Goal: Transaction & Acquisition: Purchase product/service

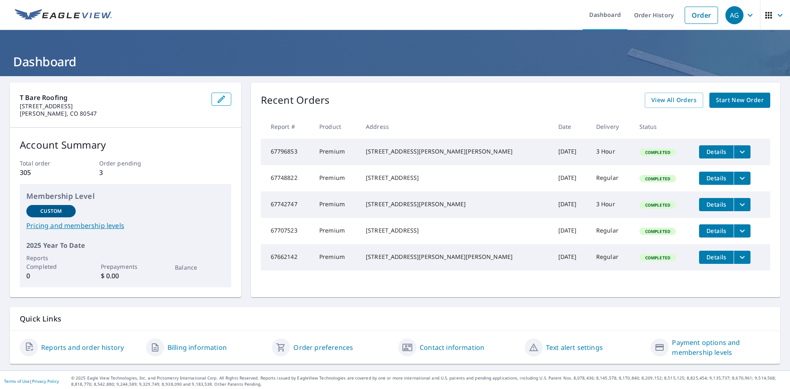
click at [724, 98] on span "Start New Order" at bounding box center [740, 100] width 48 height 10
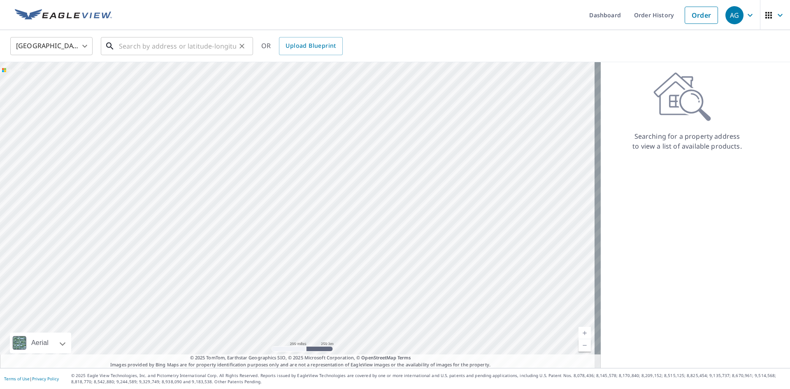
click at [189, 53] on input "text" at bounding box center [177, 46] width 117 height 23
paste input "[STREET_ADDRESS]"
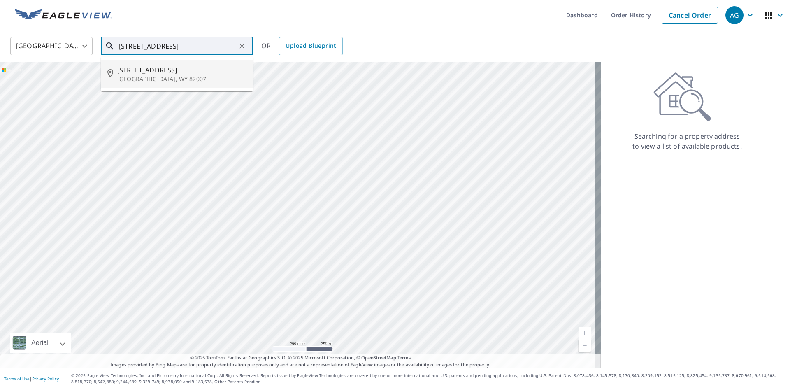
click at [155, 72] on span "[STREET_ADDRESS]" at bounding box center [181, 70] width 129 height 10
type input "[STREET_ADDRESS]"
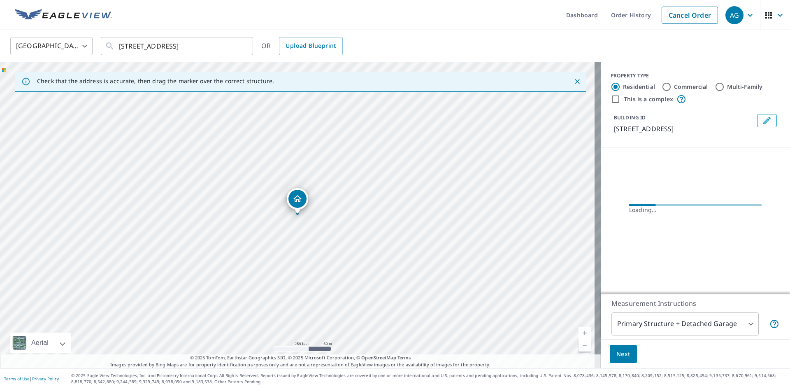
click at [690, 320] on body "AG AG Dashboard Order History Cancel Order AG [GEOGRAPHIC_DATA] [GEOGRAPHIC_DAT…" at bounding box center [395, 194] width 790 height 389
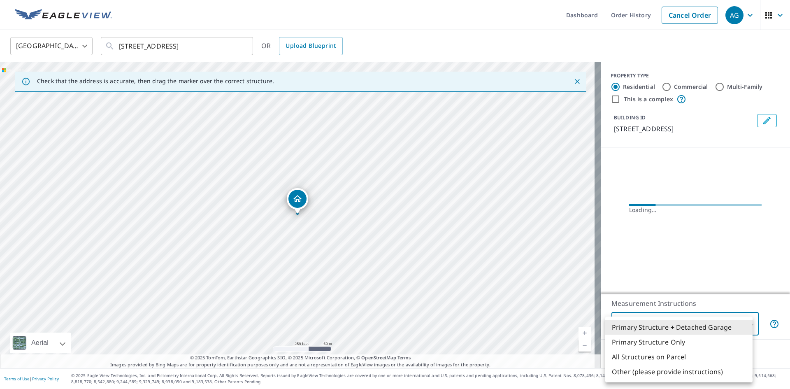
click at [650, 351] on li "All Structures on Parcel" at bounding box center [678, 356] width 147 height 15
type input "3"
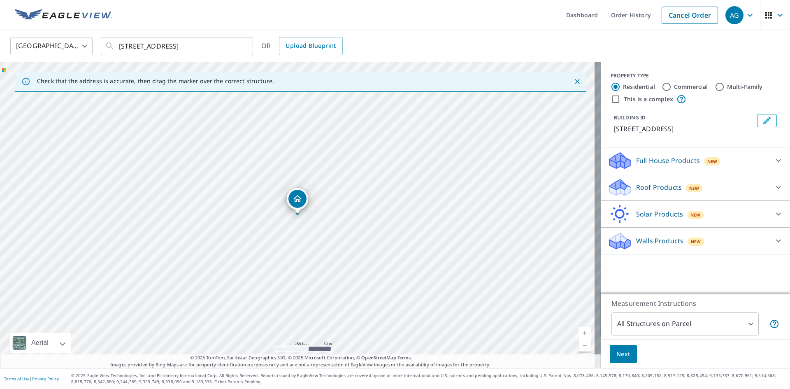
click at [664, 177] on div "Roof Products New Premium QuickSquares™ Gutter Bid Perfect™" at bounding box center [695, 187] width 189 height 27
click at [660, 181] on div "Roof Products New" at bounding box center [687, 187] width 161 height 19
click at [634, 211] on p "Premium" at bounding box center [634, 208] width 29 height 10
click at [620, 211] on input "Premium" at bounding box center [613, 209] width 12 height 10
checkbox input "true"
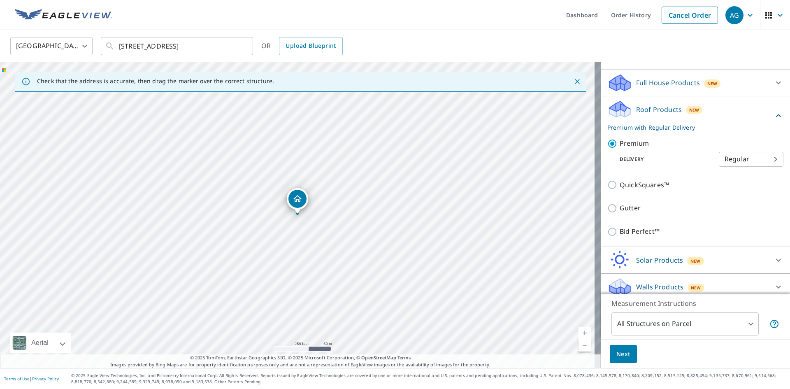
scroll to position [84, 0]
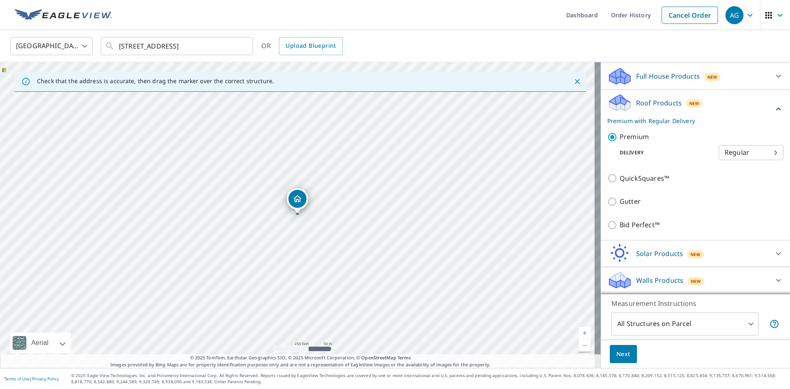
click at [620, 357] on span "Next" at bounding box center [623, 354] width 14 height 10
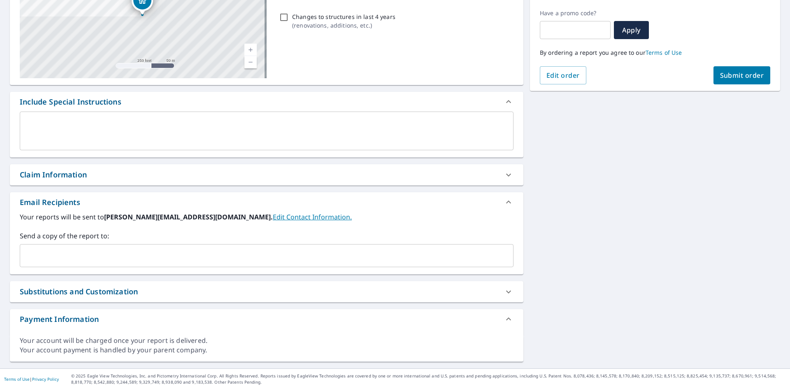
scroll to position [135, 0]
click at [63, 247] on input "text" at bounding box center [260, 255] width 474 height 16
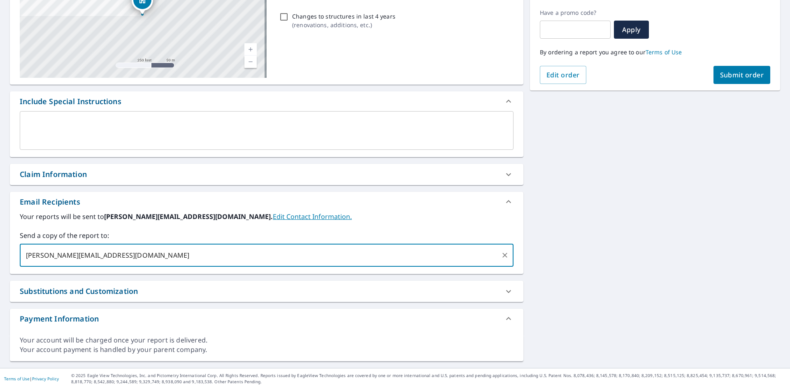
type input "[PERSON_NAME][EMAIL_ADDRESS][DOMAIN_NAME]"
click at [750, 72] on span "Submit order" at bounding box center [742, 74] width 44 height 9
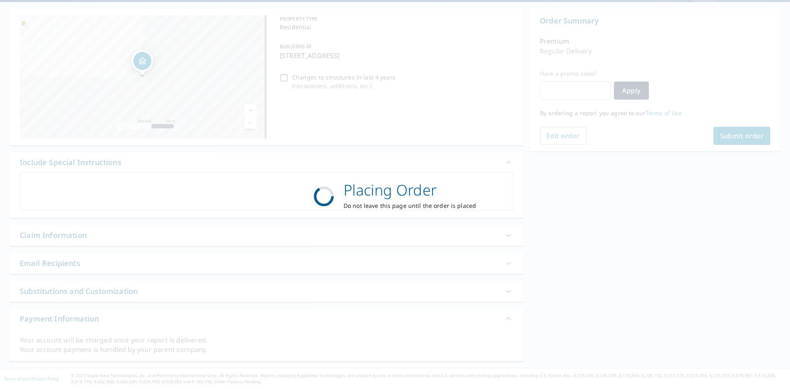
scroll to position [74, 0]
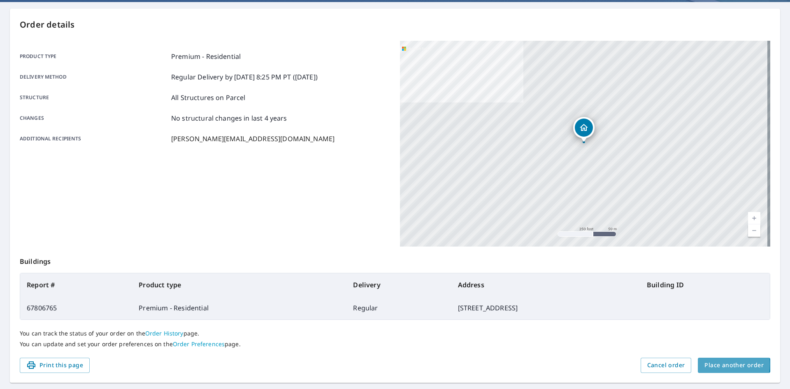
click at [711, 364] on span "Place another order" at bounding box center [733, 365] width 59 height 10
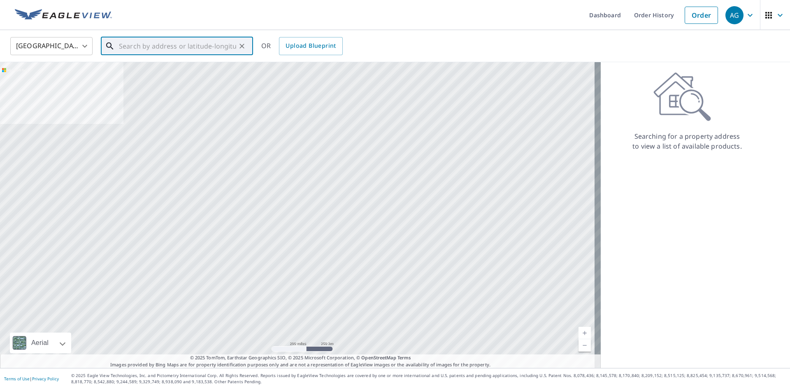
click at [166, 38] on input "text" at bounding box center [177, 46] width 117 height 23
paste input "[STREET_ADDRESS]"
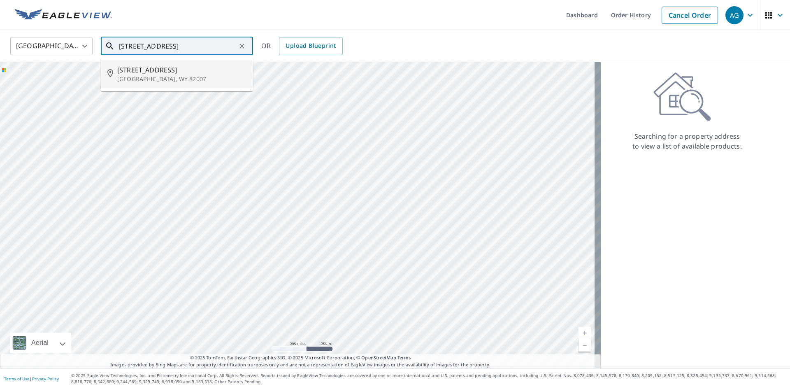
click at [160, 69] on span "[STREET_ADDRESS]" at bounding box center [181, 70] width 129 height 10
type input "[STREET_ADDRESS]"
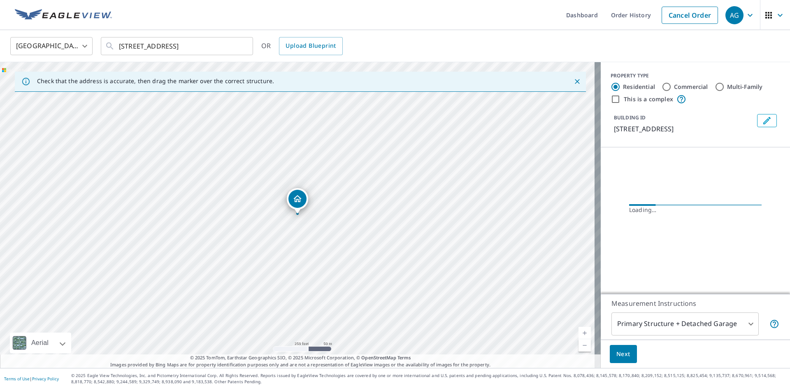
click at [646, 332] on body "AG AG Dashboard Order History Cancel Order AG [GEOGRAPHIC_DATA] [GEOGRAPHIC_DAT…" at bounding box center [395, 194] width 790 height 389
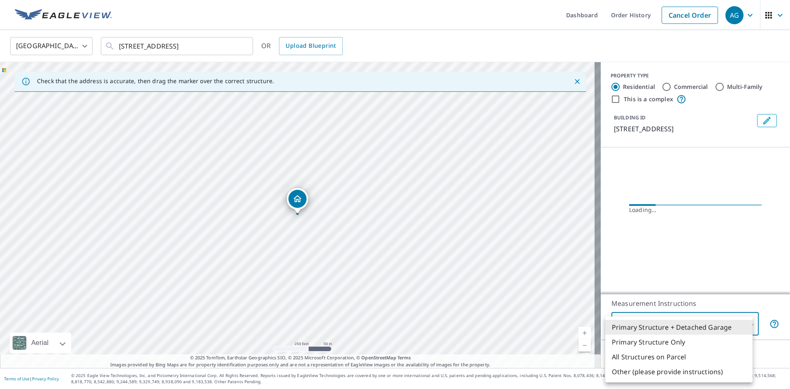
click at [646, 358] on li "All Structures on Parcel" at bounding box center [678, 356] width 147 height 15
type input "3"
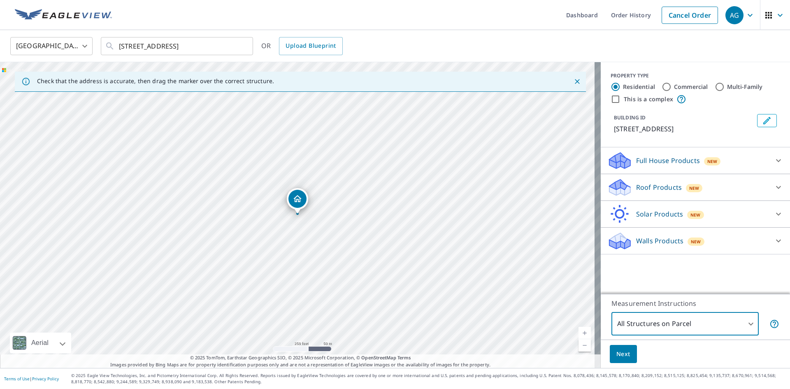
click at [655, 185] on p "Roof Products" at bounding box center [659, 187] width 46 height 10
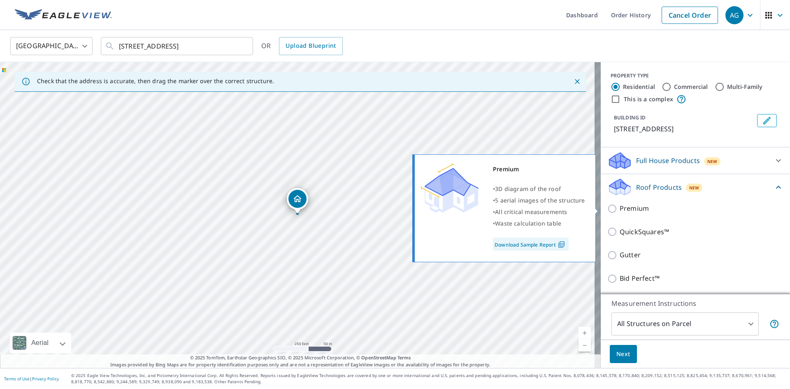
click at [641, 209] on p "Premium" at bounding box center [634, 208] width 29 height 10
click at [620, 209] on input "Premium" at bounding box center [613, 209] width 12 height 10
checkbox input "true"
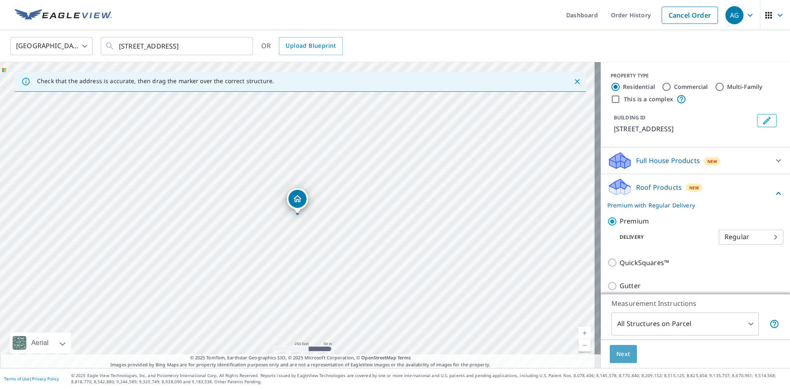
click at [621, 353] on span "Next" at bounding box center [623, 354] width 14 height 10
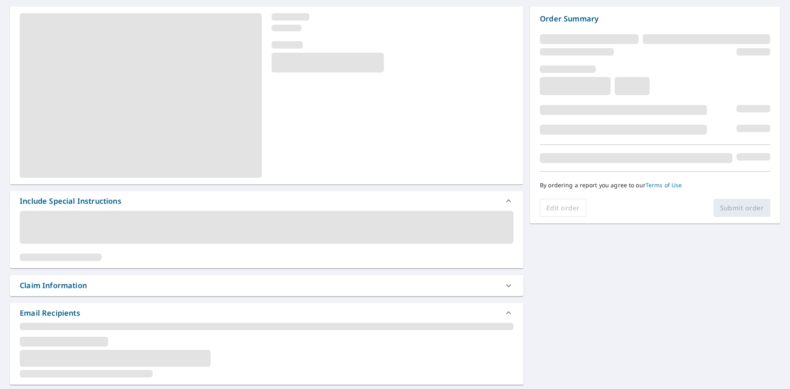
scroll to position [123, 0]
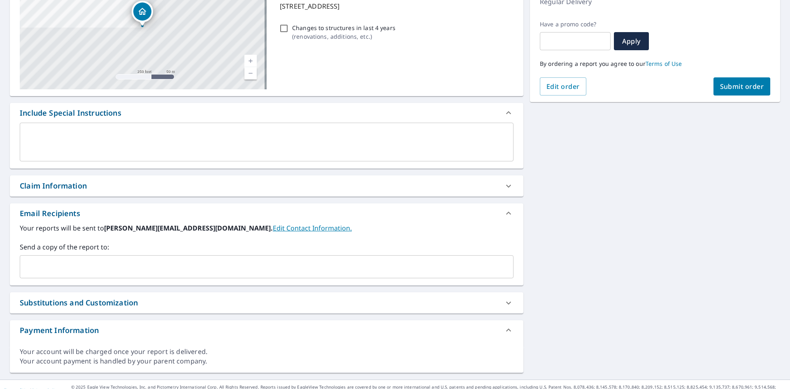
click at [60, 258] on div "​" at bounding box center [267, 266] width 494 height 23
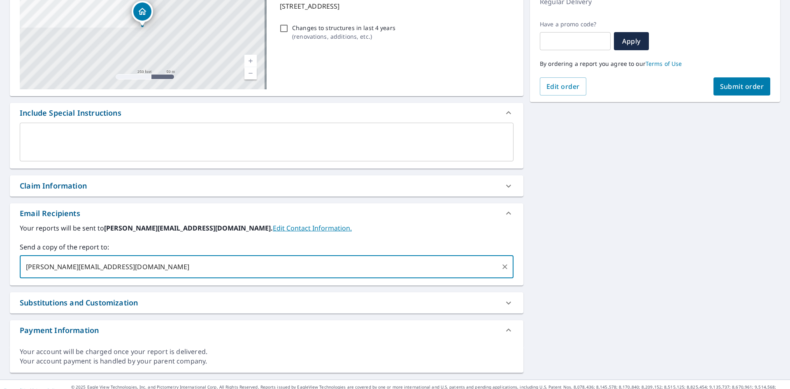
type input "[PERSON_NAME][EMAIL_ADDRESS][DOMAIN_NAME]"
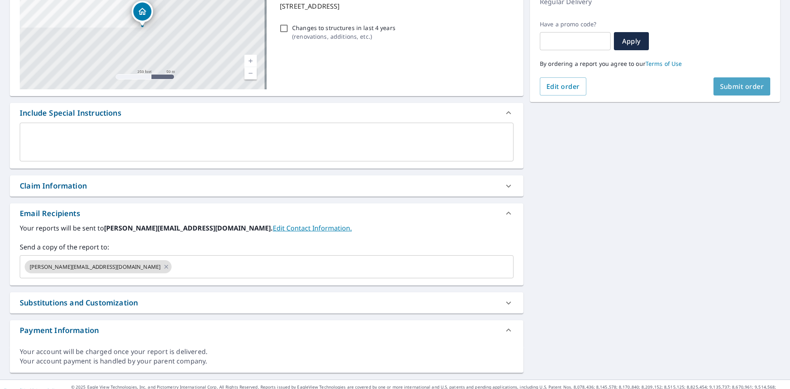
click at [729, 88] on span "Submit order" at bounding box center [742, 86] width 44 height 9
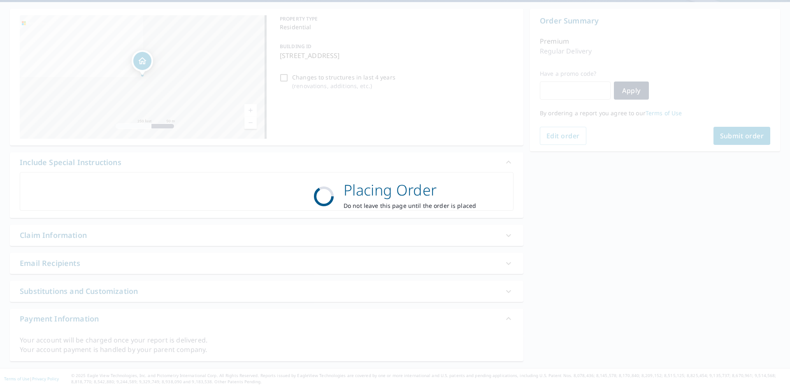
scroll to position [74, 0]
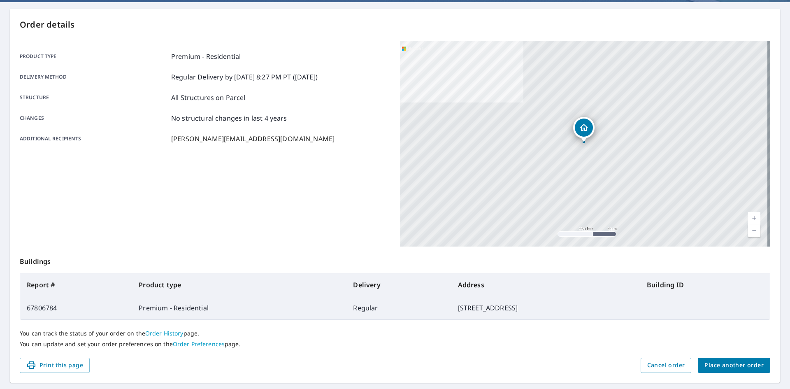
click at [723, 362] on span "Place another order" at bounding box center [733, 365] width 59 height 10
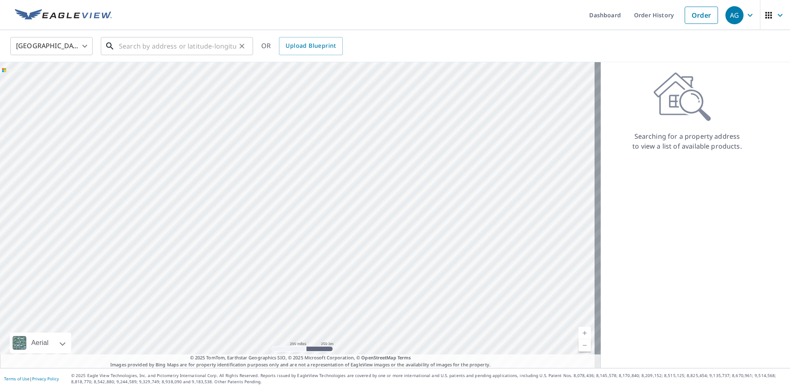
click at [207, 43] on input "text" at bounding box center [177, 46] width 117 height 23
paste input "[STREET_ADDRESS][PERSON_NAME]"
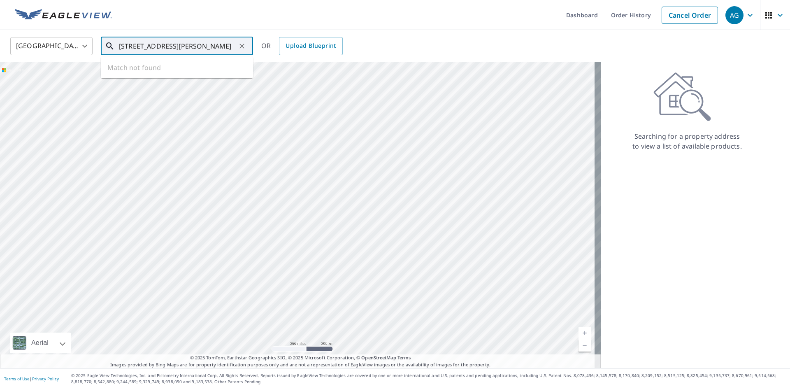
scroll to position [0, 9]
click at [156, 70] on span "[STREET_ADDRESS]" at bounding box center [181, 70] width 129 height 10
type input "[STREET_ADDRESS][PERSON_NAME]"
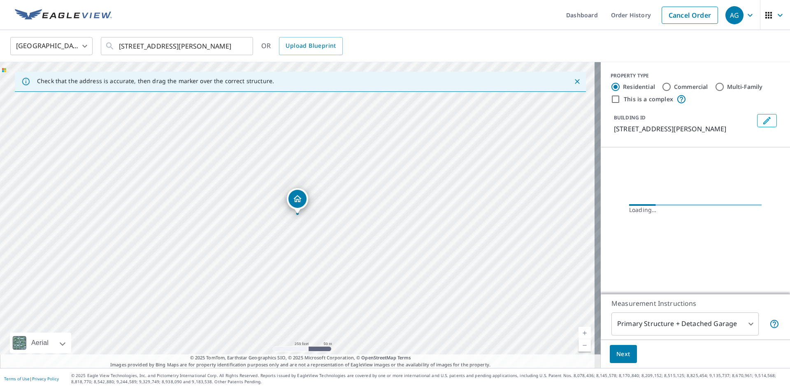
click at [665, 324] on body "AG AG Dashboard Order History Cancel Order AG [GEOGRAPHIC_DATA] US ​ [STREET_AD…" at bounding box center [395, 194] width 790 height 389
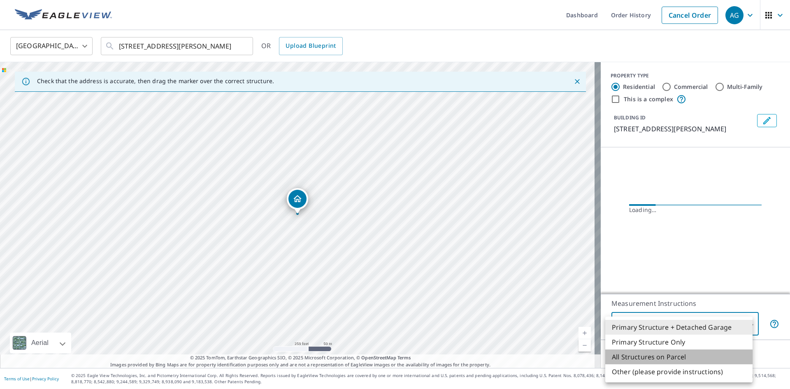
click at [639, 354] on li "All Structures on Parcel" at bounding box center [678, 356] width 147 height 15
type input "3"
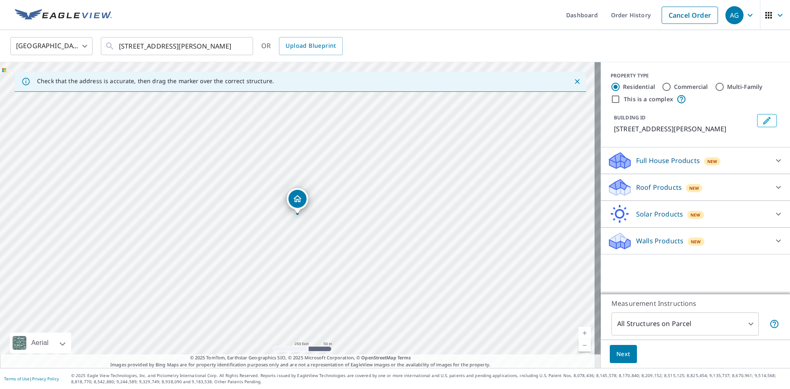
click at [642, 186] on p "Roof Products" at bounding box center [659, 187] width 46 height 10
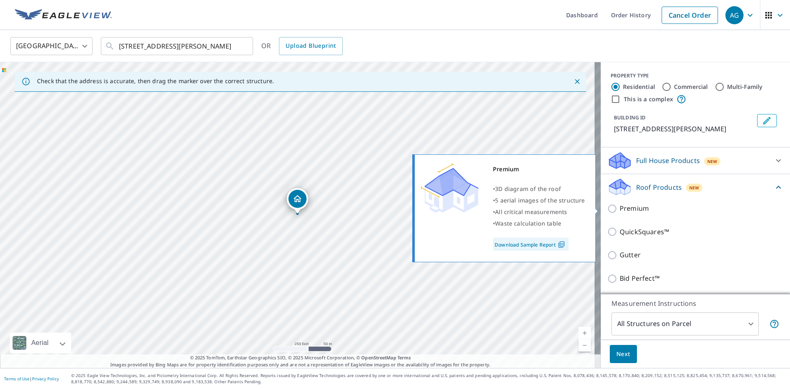
click at [633, 210] on p "Premium" at bounding box center [634, 208] width 29 height 10
click at [620, 210] on input "Premium" at bounding box center [613, 209] width 12 height 10
checkbox input "true"
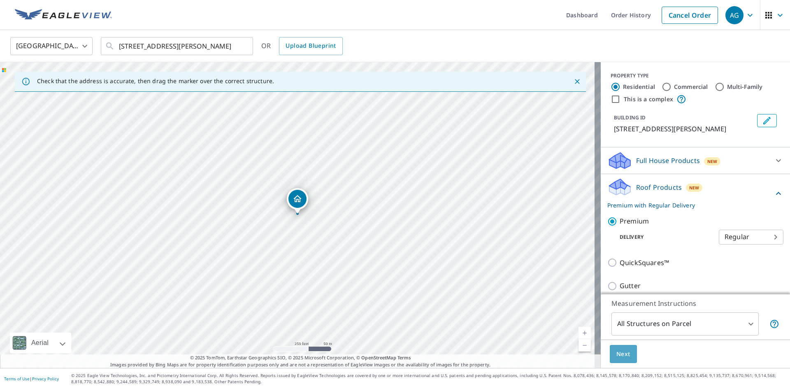
click at [620, 354] on span "Next" at bounding box center [623, 354] width 14 height 10
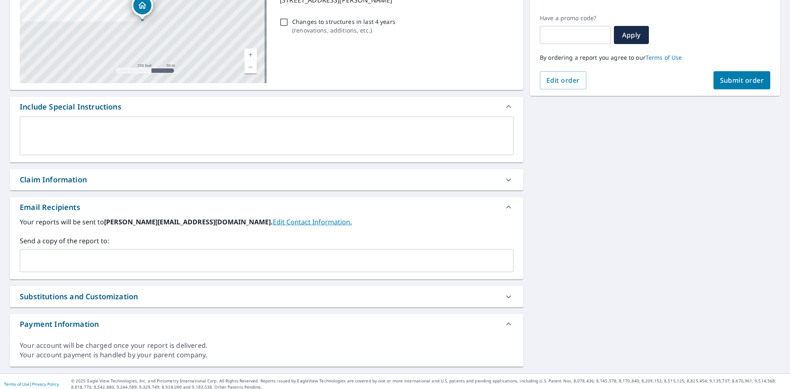
scroll to position [135, 0]
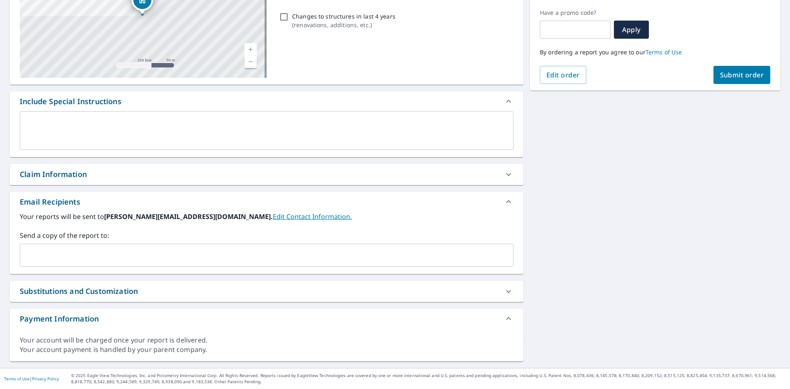
click at [46, 260] on input "text" at bounding box center [260, 255] width 474 height 16
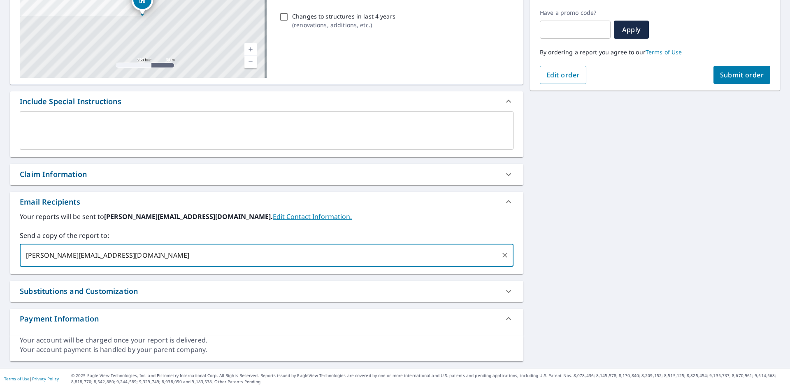
type input "[PERSON_NAME][EMAIL_ADDRESS][DOMAIN_NAME]"
click at [757, 77] on span "Submit order" at bounding box center [742, 74] width 44 height 9
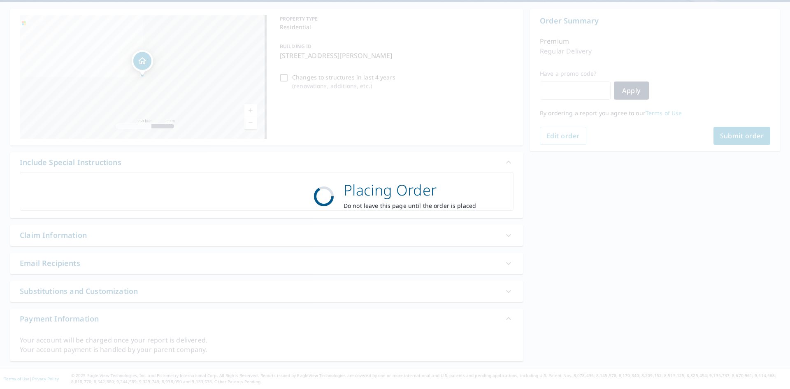
scroll to position [74, 0]
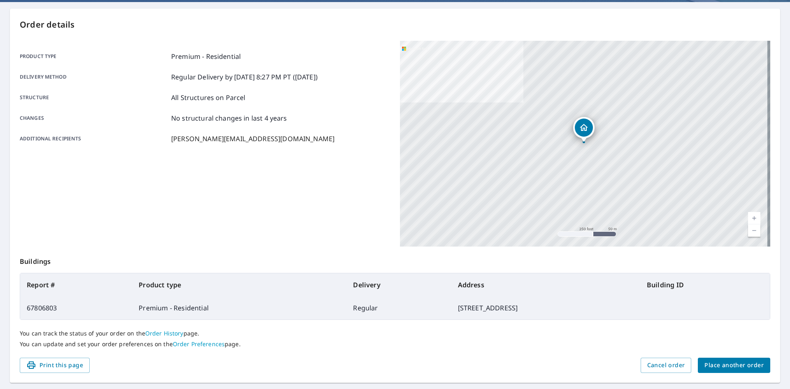
click at [730, 364] on span "Place another order" at bounding box center [733, 365] width 59 height 10
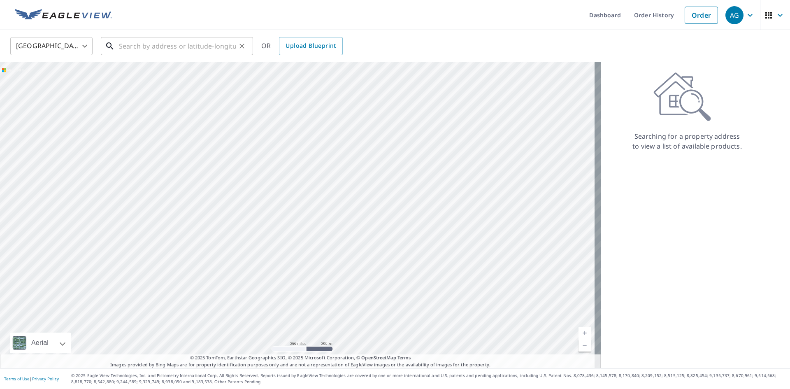
click at [160, 49] on input "text" at bounding box center [177, 46] width 117 height 23
click at [204, 48] on input "text" at bounding box center [177, 46] width 117 height 23
paste input "[STREET_ADDRESS]"
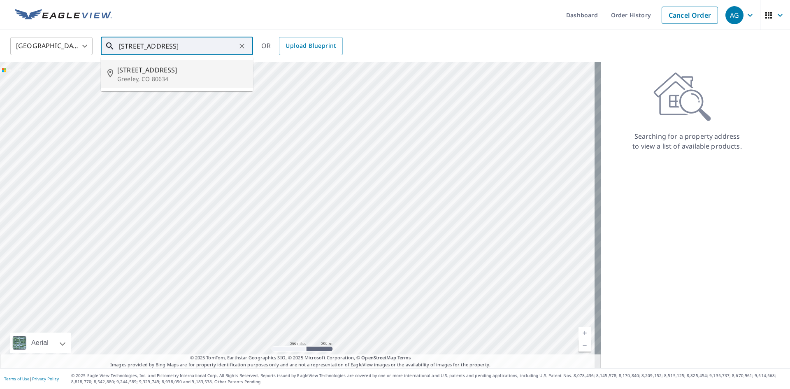
click at [151, 69] on span "[STREET_ADDRESS]" at bounding box center [181, 70] width 129 height 10
type input "[STREET_ADDRESS]"
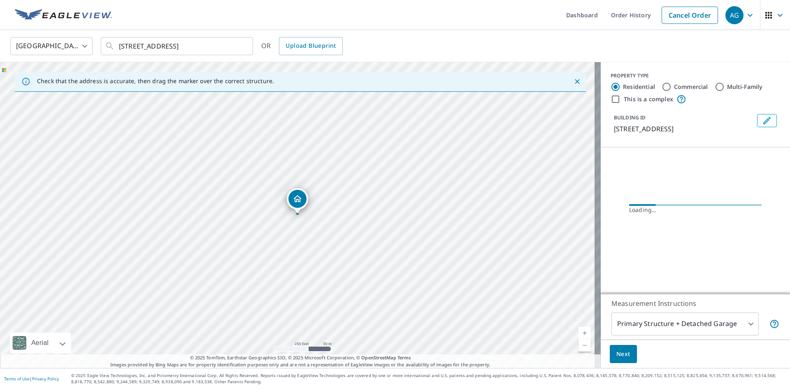
click at [665, 329] on body "AG AG Dashboard Order History Cancel Order AG [GEOGRAPHIC_DATA] US ​ [STREET_AD…" at bounding box center [395, 194] width 790 height 389
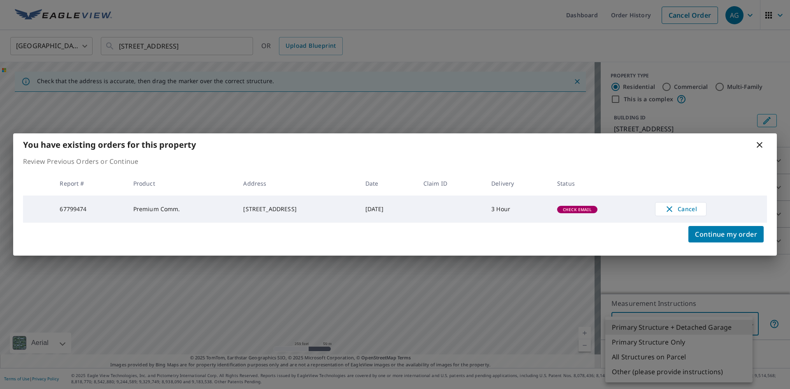
click at [753, 149] on div "You have existing orders for this property" at bounding box center [395, 144] width 764 height 23
click at [757, 146] on icon at bounding box center [760, 145] width 10 height 10
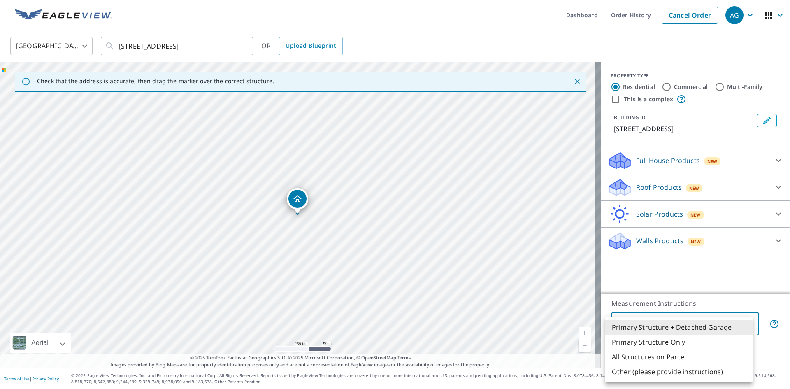
click at [670, 186] on div at bounding box center [395, 194] width 790 height 389
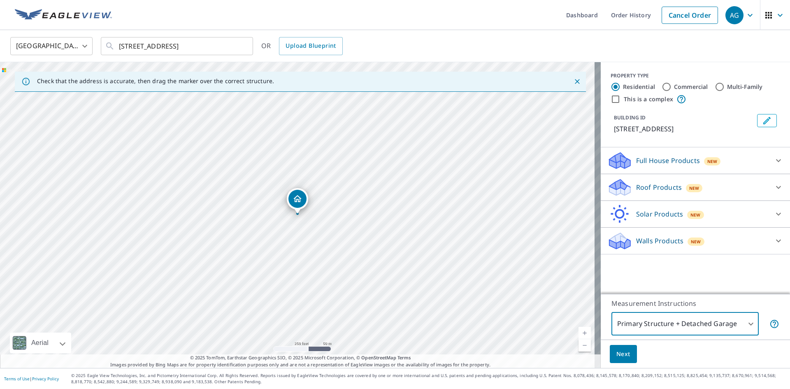
click at [657, 190] on p "Roof Products" at bounding box center [659, 187] width 46 height 10
